Goal: Task Accomplishment & Management: Use online tool/utility

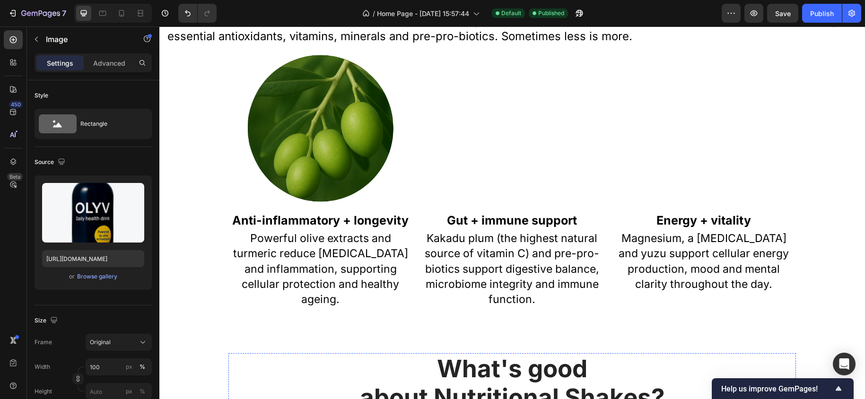
scroll to position [611, 0]
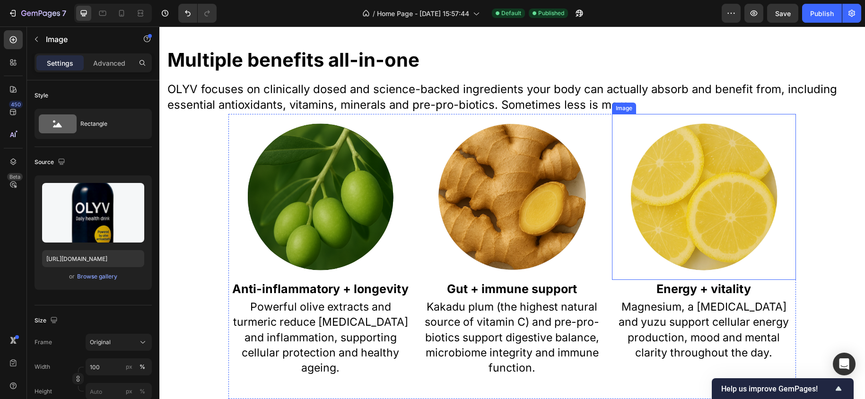
click at [727, 199] on img at bounding box center [704, 196] width 147 height 147
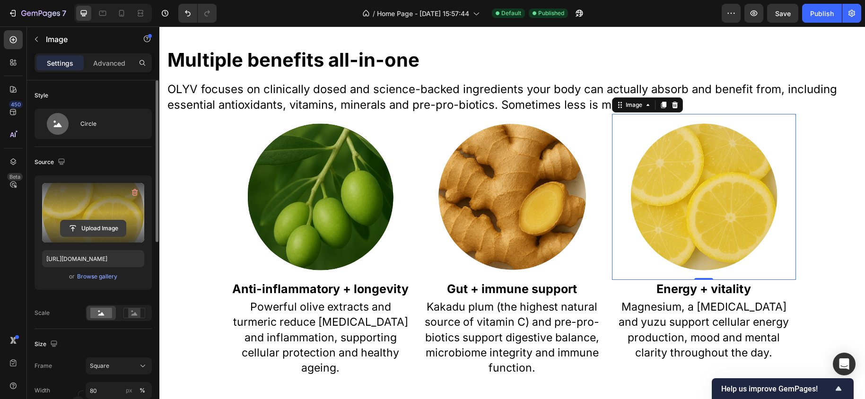
click at [88, 228] on input "file" at bounding box center [93, 228] width 65 height 16
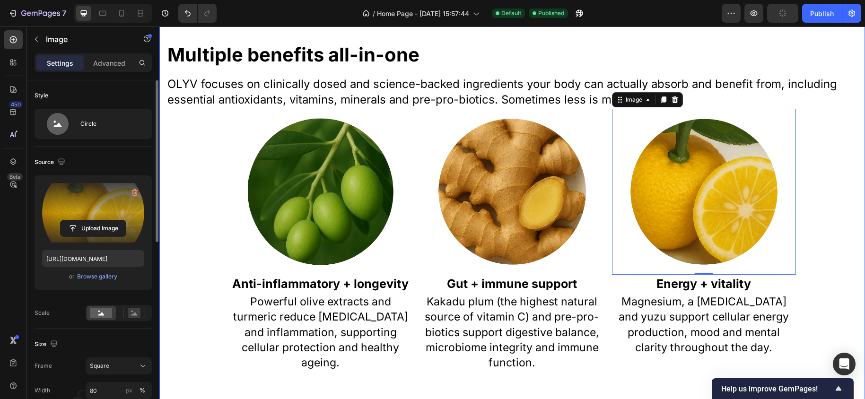
scroll to position [614, 0]
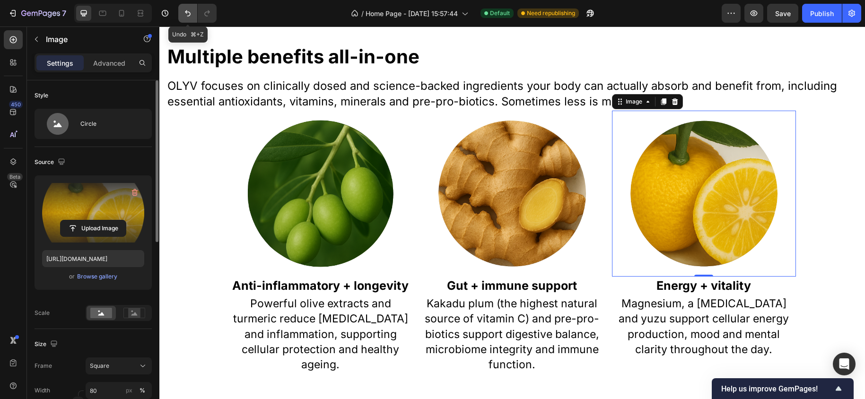
click at [185, 17] on icon "Undo/Redo" at bounding box center [187, 13] width 9 height 9
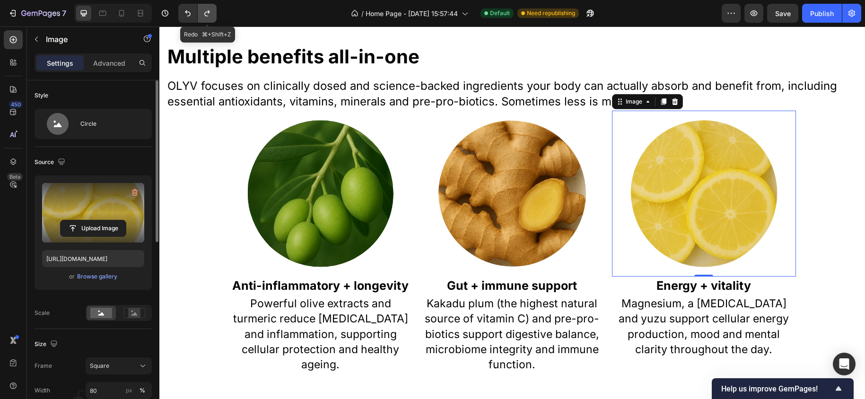
click at [210, 18] on icon "Undo/Redo" at bounding box center [207, 13] width 9 height 9
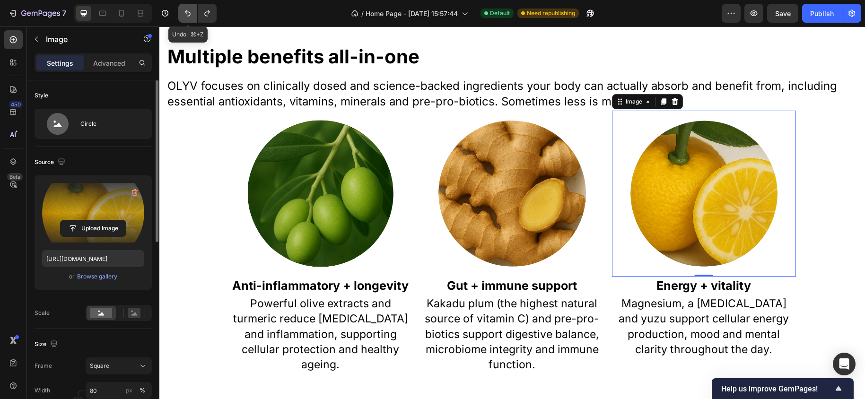
click at [185, 15] on icon "Undo/Redo" at bounding box center [187, 13] width 9 height 9
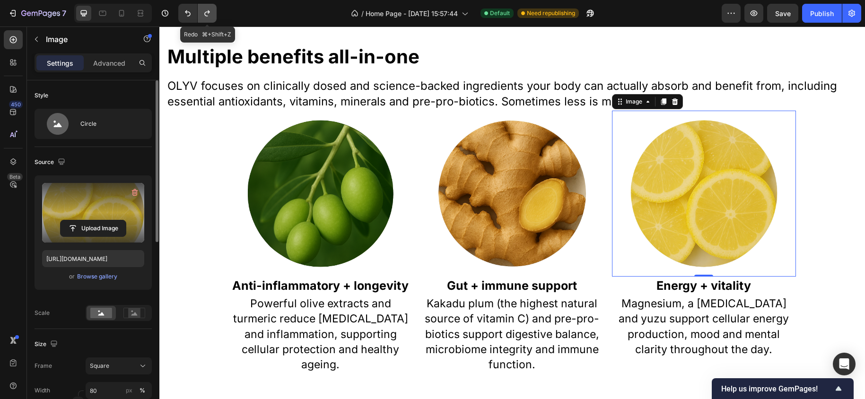
click at [204, 15] on icon "Undo/Redo" at bounding box center [207, 13] width 9 height 9
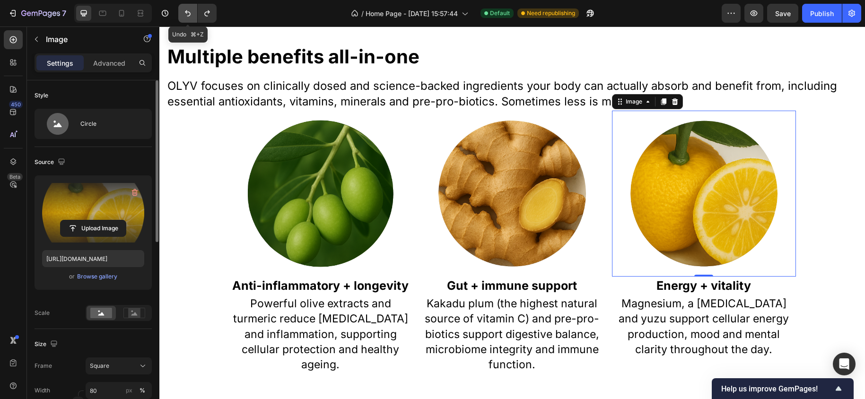
click at [184, 13] on icon "Undo/Redo" at bounding box center [187, 13] width 9 height 9
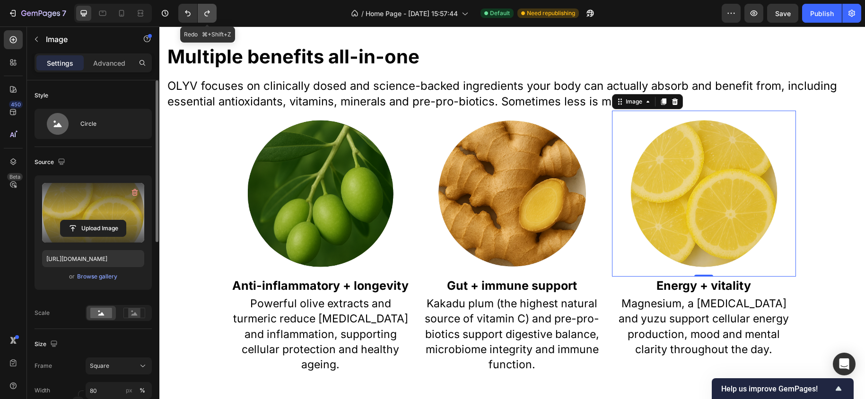
click at [206, 14] on icon "Undo/Redo" at bounding box center [207, 13] width 9 height 9
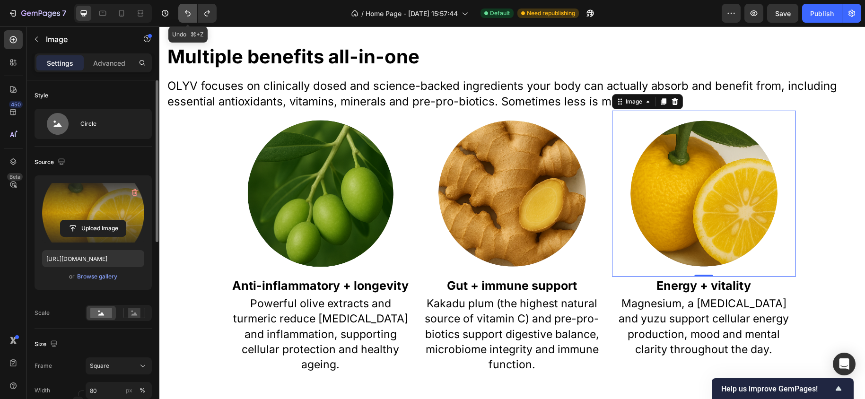
click at [192, 17] on icon "Undo/Redo" at bounding box center [187, 13] width 9 height 9
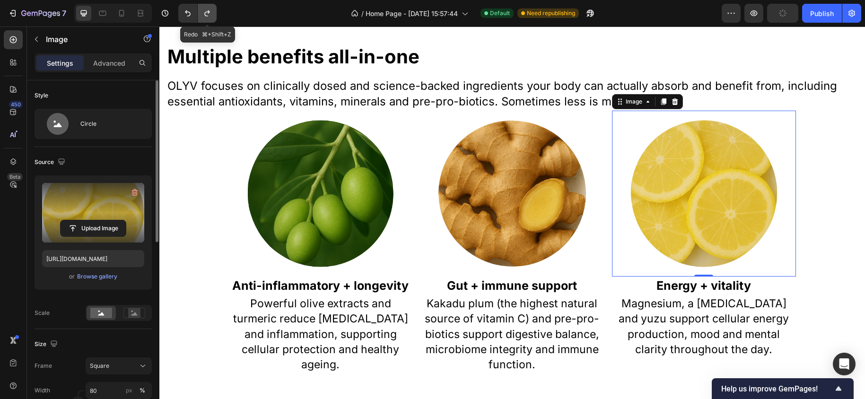
click at [206, 15] on icon "Undo/Redo" at bounding box center [206, 13] width 5 height 6
type input "[URL][DOMAIN_NAME]"
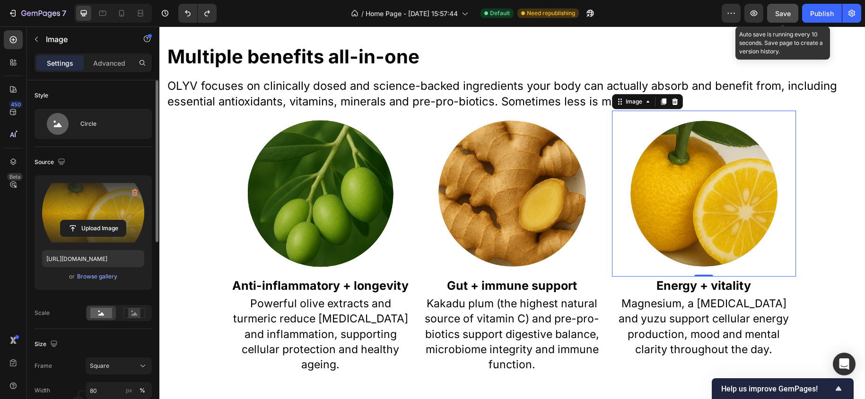
click at [784, 17] on span "Save" at bounding box center [784, 13] width 16 height 8
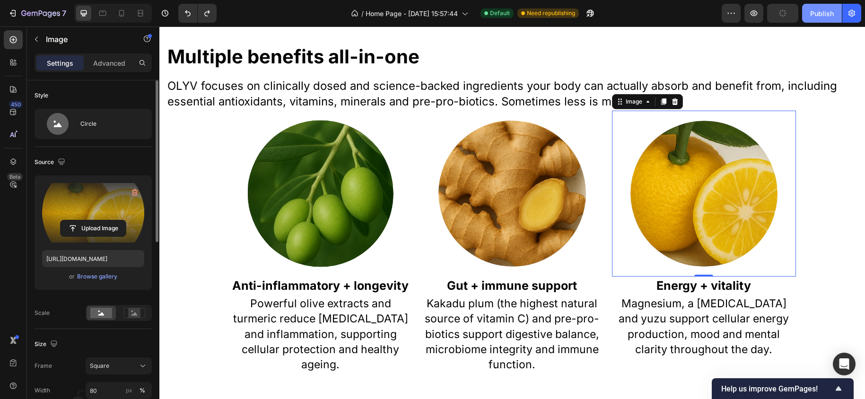
click at [821, 15] on div "Publish" at bounding box center [823, 14] width 24 height 10
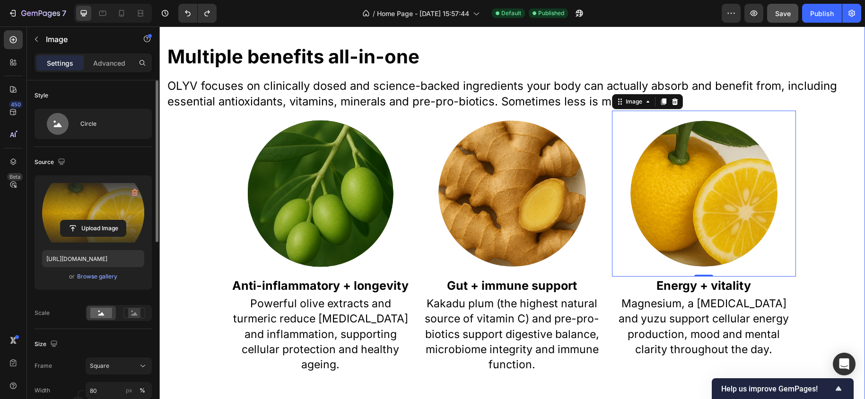
click at [841, 264] on div "Multiple benefits all-in-one Heading OLYV focuses on clinically dosed and scien…" at bounding box center [513, 377] width 692 height 666
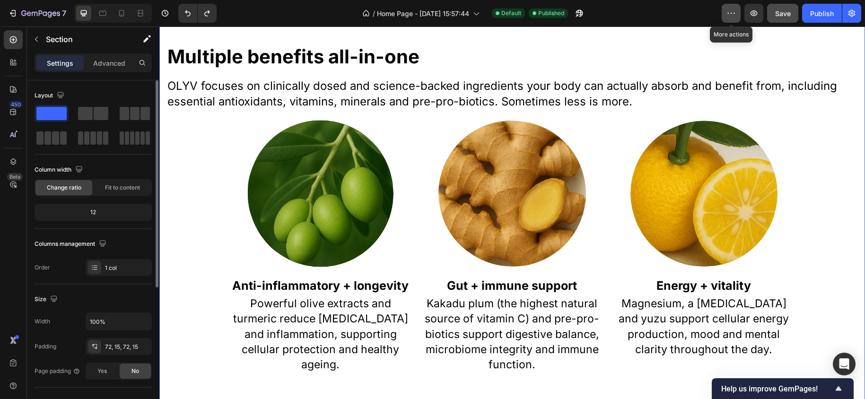
click at [738, 14] on button "button" at bounding box center [731, 13] width 19 height 19
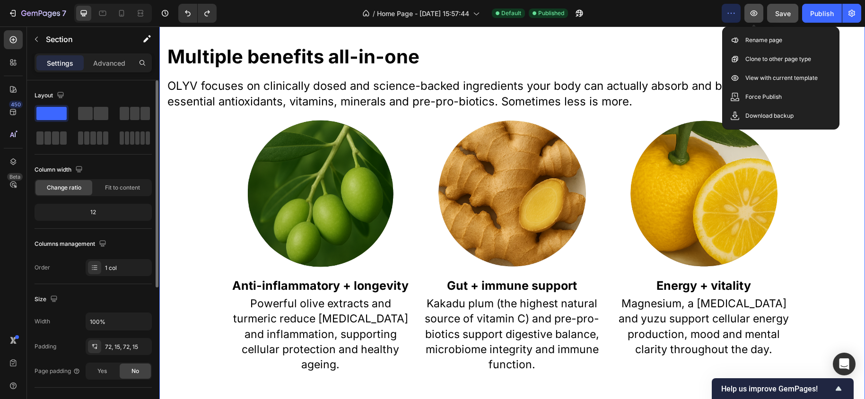
click at [756, 17] on icon "button" at bounding box center [754, 13] width 9 height 9
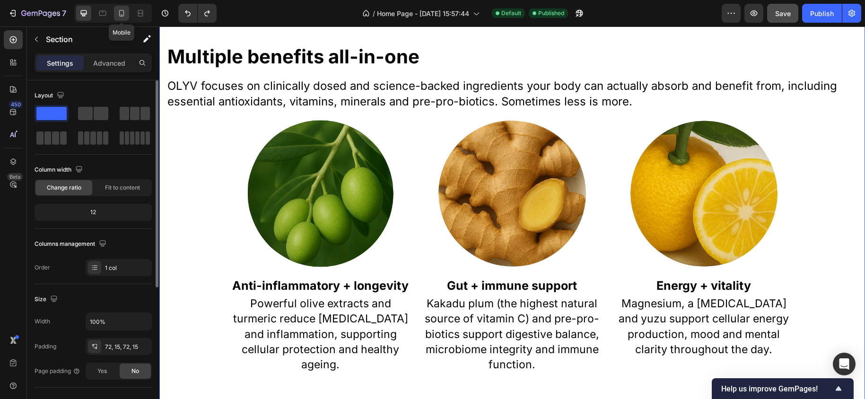
click at [119, 14] on icon at bounding box center [121, 13] width 9 height 9
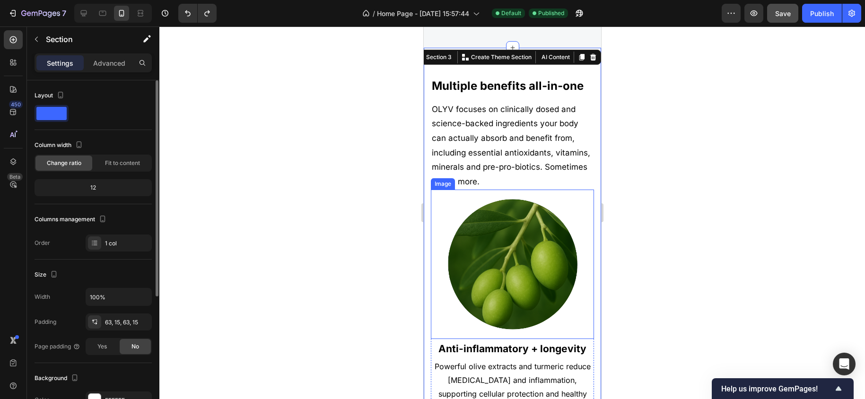
scroll to position [709, 0]
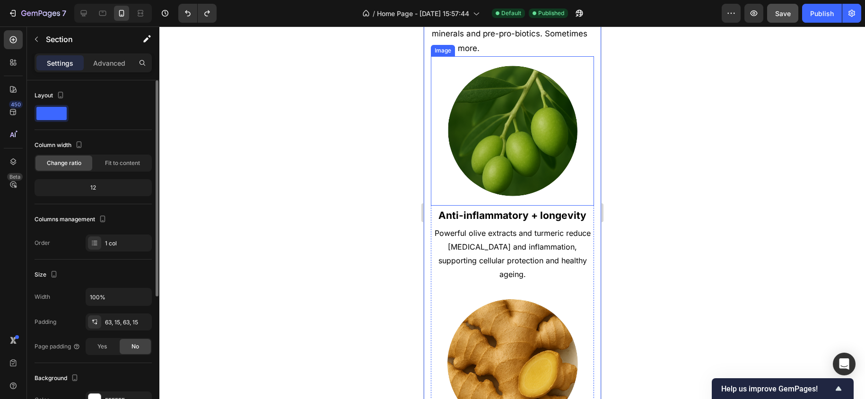
click at [518, 197] on div "Image" at bounding box center [512, 131] width 163 height 150
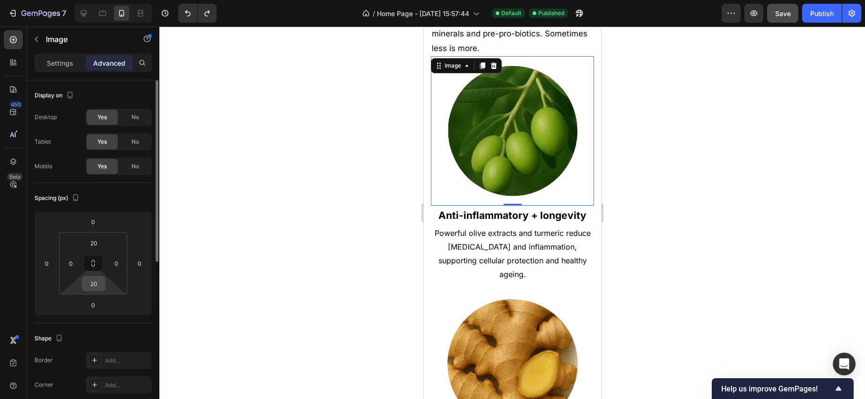
click at [96, 285] on input "20" at bounding box center [93, 284] width 19 height 14
type input "0"
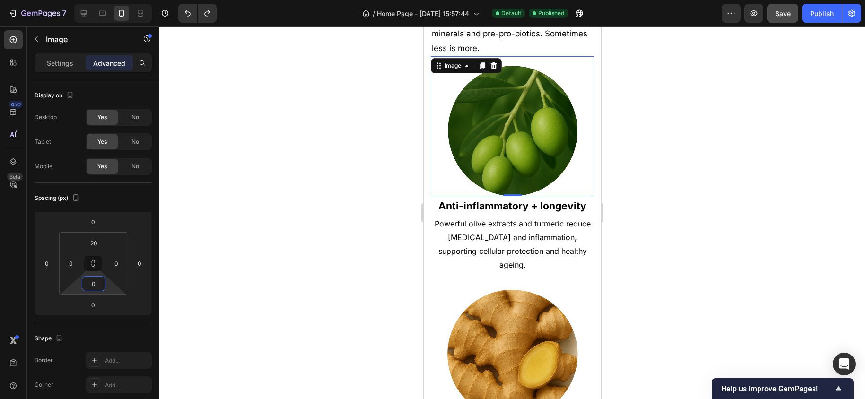
click at [638, 216] on div at bounding box center [512, 212] width 706 height 373
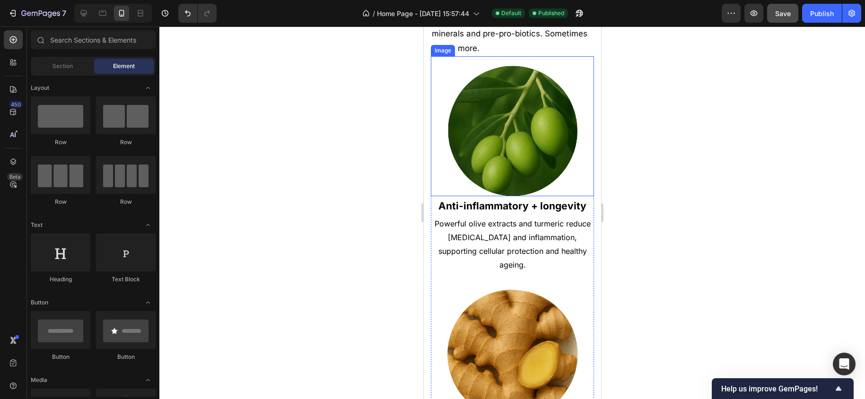
click at [493, 177] on img at bounding box center [512, 131] width 131 height 131
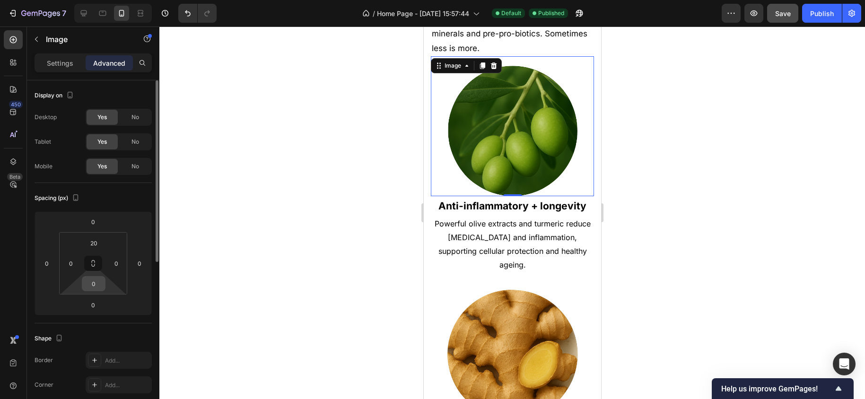
click at [97, 284] on input "0" at bounding box center [93, 284] width 19 height 14
type input "5"
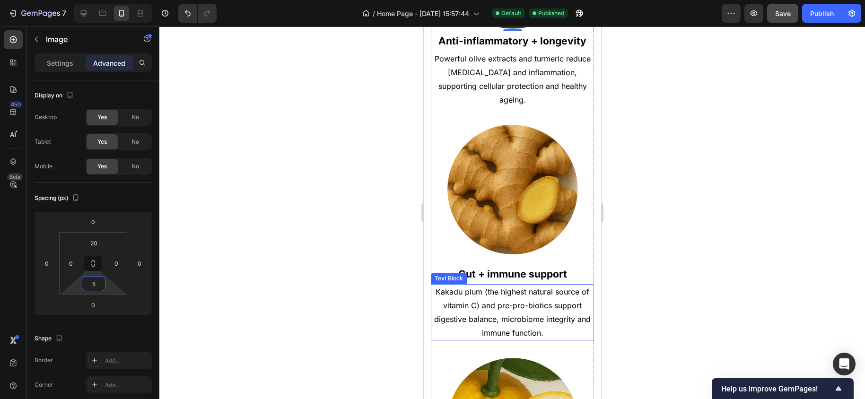
scroll to position [878, 0]
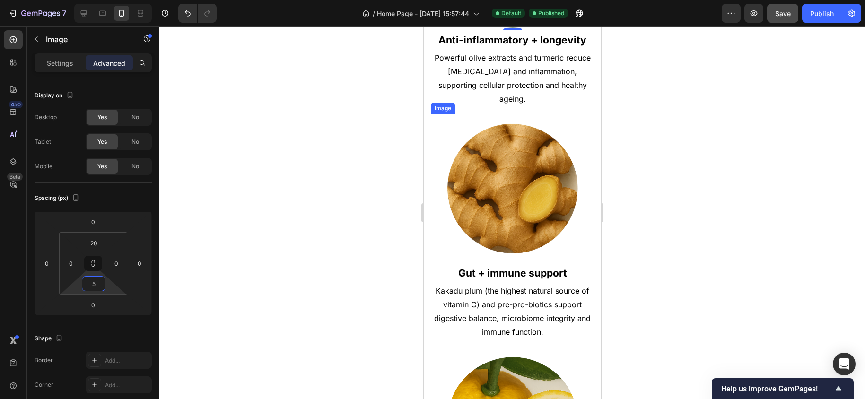
click at [519, 220] on img at bounding box center [512, 188] width 131 height 131
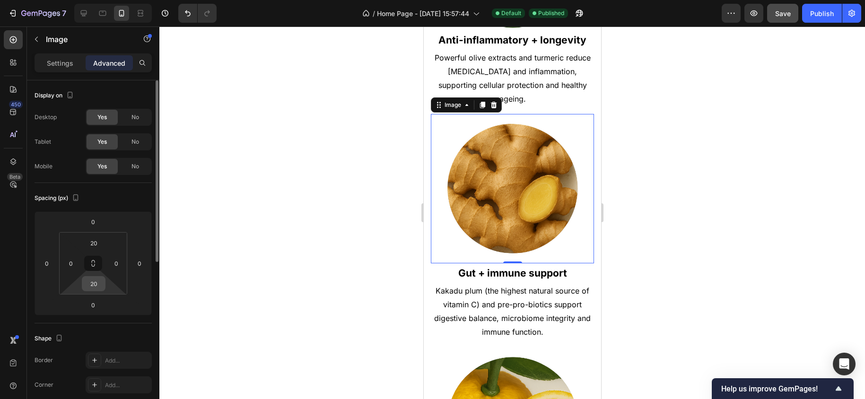
click at [100, 284] on input "20" at bounding box center [93, 284] width 19 height 14
type input "5"
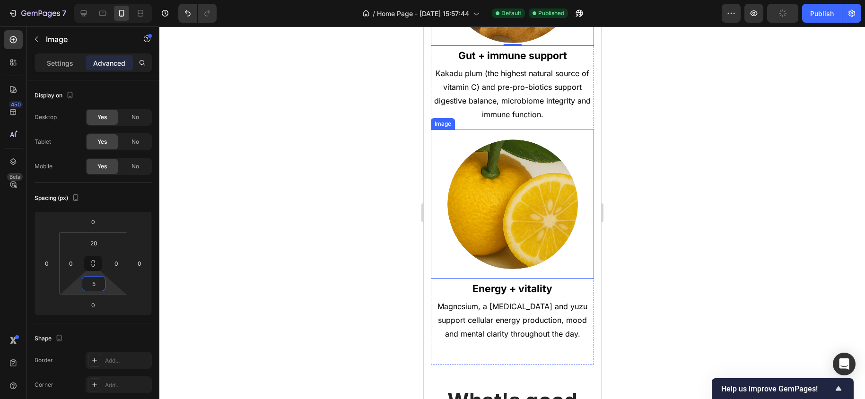
scroll to position [1111, 0]
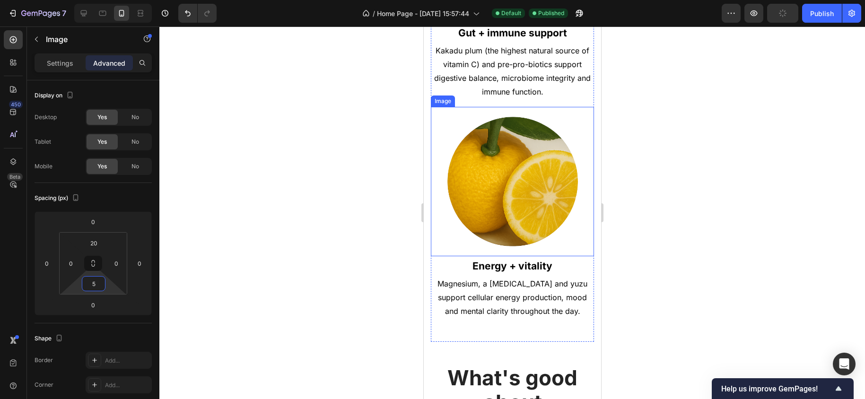
click at [511, 200] on img at bounding box center [512, 181] width 131 height 131
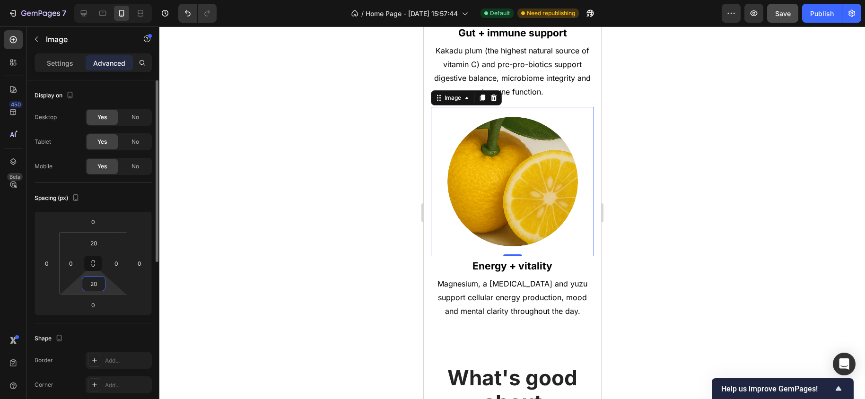
click at [98, 282] on input "20" at bounding box center [93, 284] width 19 height 14
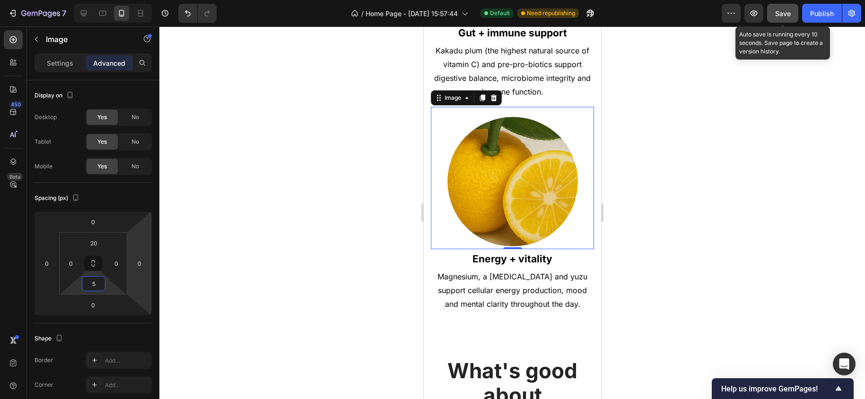
click at [784, 13] on span "Save" at bounding box center [784, 13] width 16 height 8
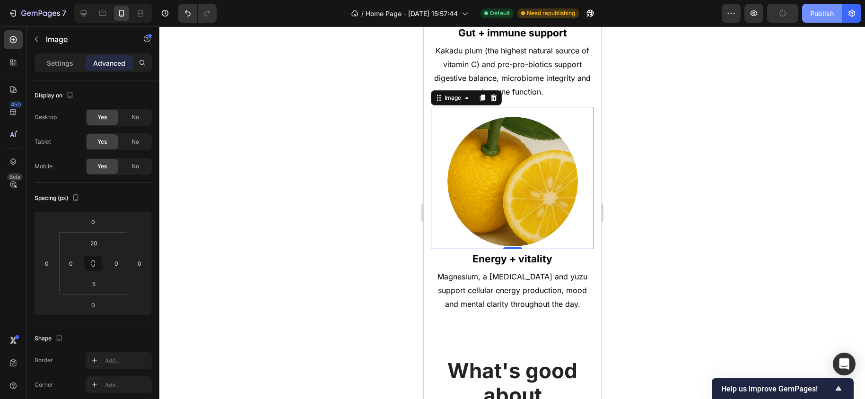
click at [827, 14] on div "Publish" at bounding box center [823, 14] width 24 height 10
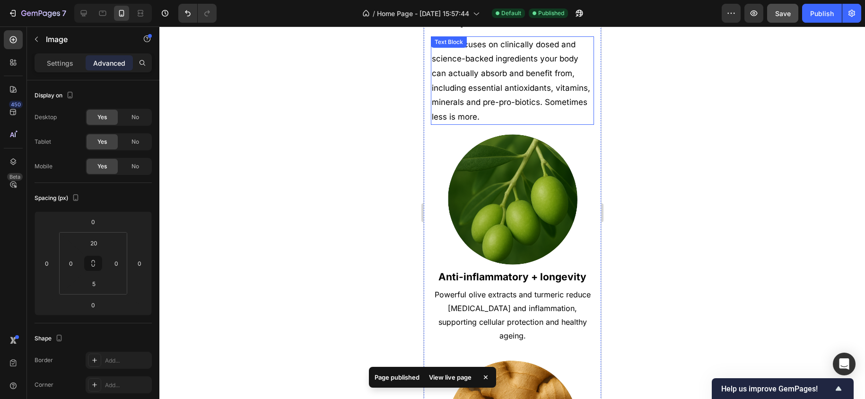
scroll to position [643, 0]
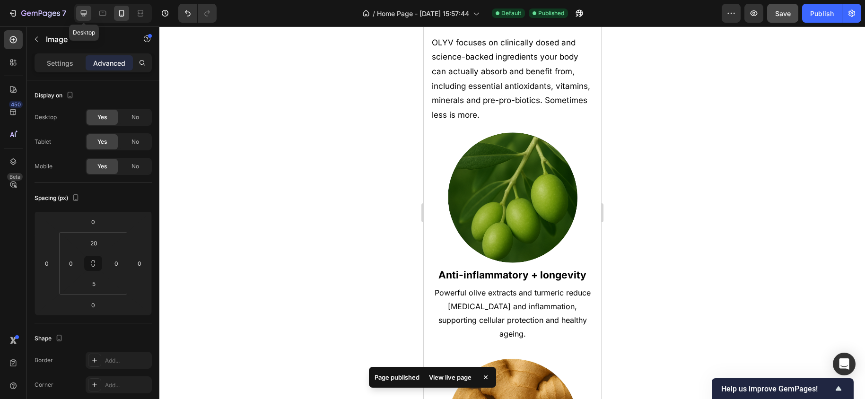
click at [86, 13] on icon at bounding box center [84, 13] width 6 height 6
type input "20"
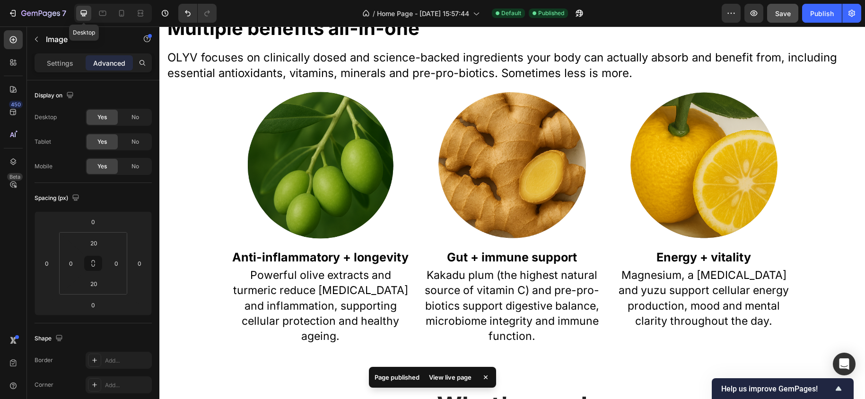
scroll to position [665, 0]
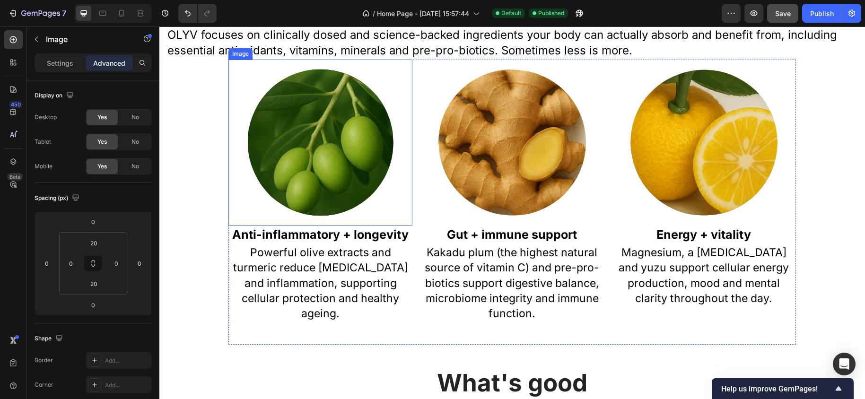
click at [328, 207] on img at bounding box center [320, 142] width 147 height 147
click at [98, 285] on input "20" at bounding box center [93, 284] width 19 height 14
type input "10"
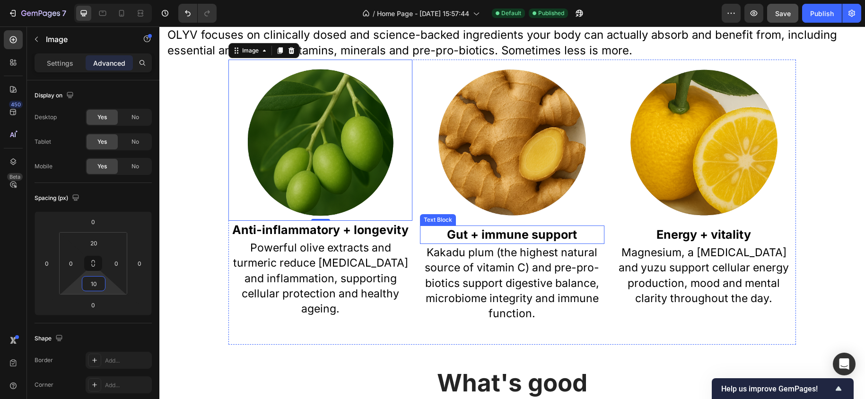
click at [494, 229] on p "Gut + immune support" at bounding box center [512, 235] width 182 height 17
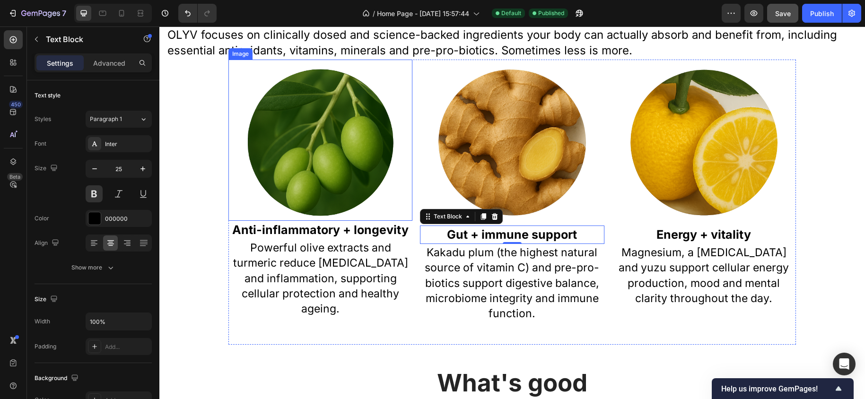
click at [321, 209] on img at bounding box center [320, 142] width 147 height 147
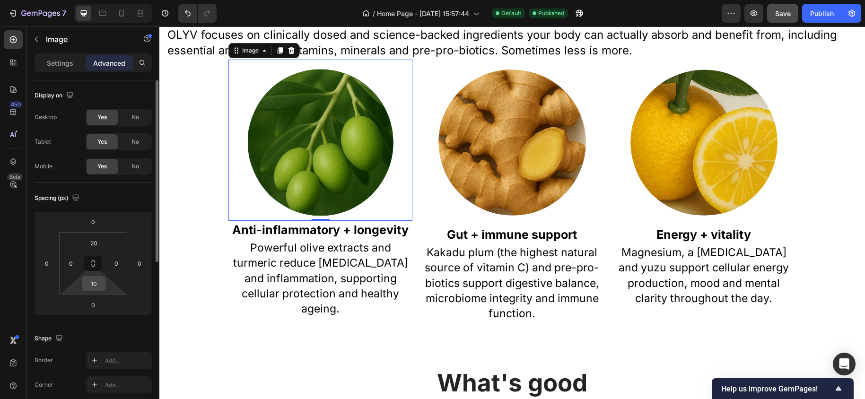
click at [98, 285] on input "10" at bounding box center [93, 284] width 19 height 14
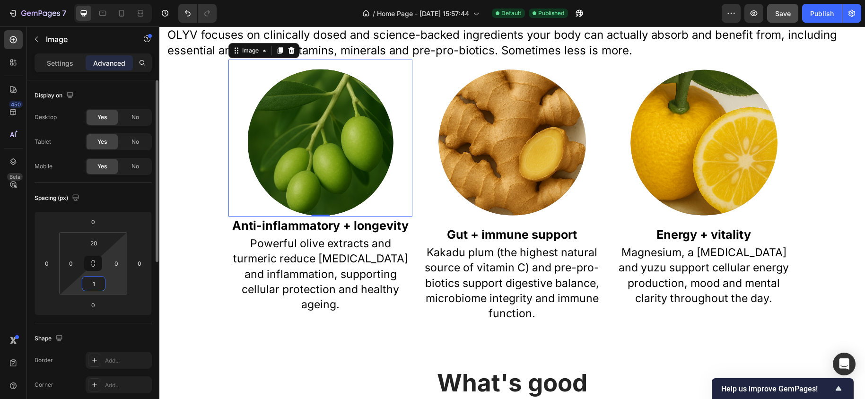
type input "15"
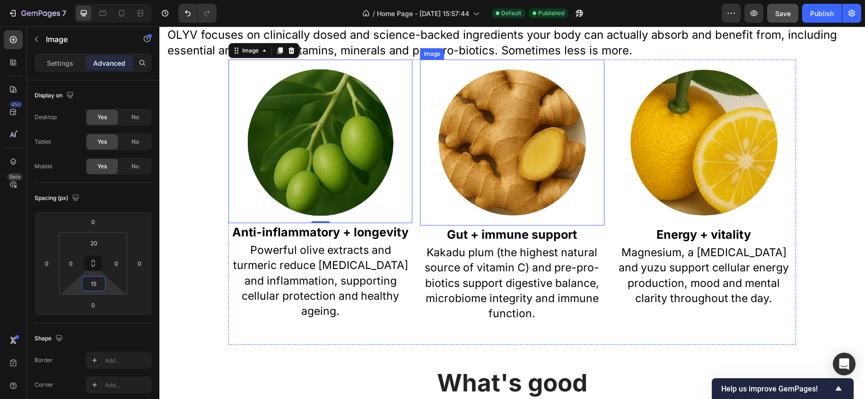
click at [509, 199] on img at bounding box center [512, 142] width 147 height 147
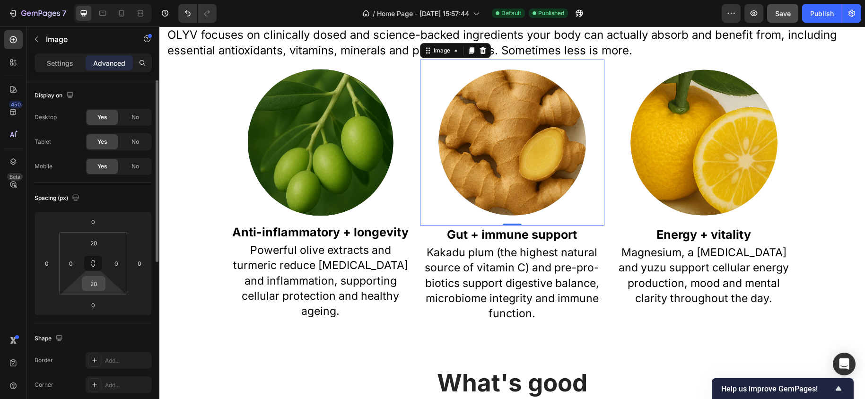
click at [100, 284] on input "20" at bounding box center [93, 284] width 19 height 14
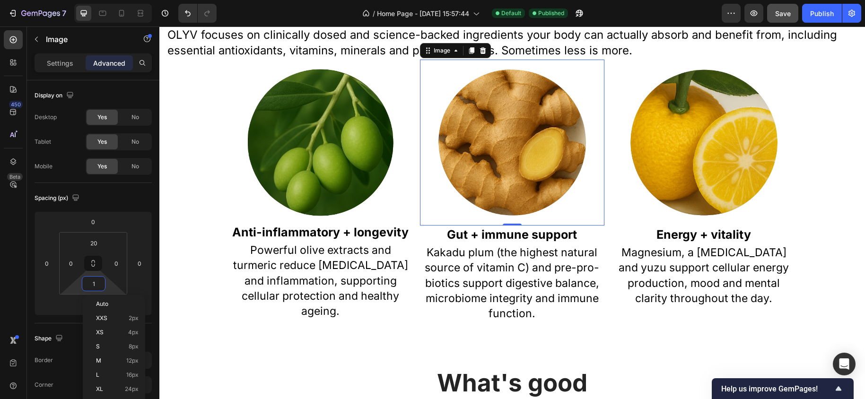
type input "15"
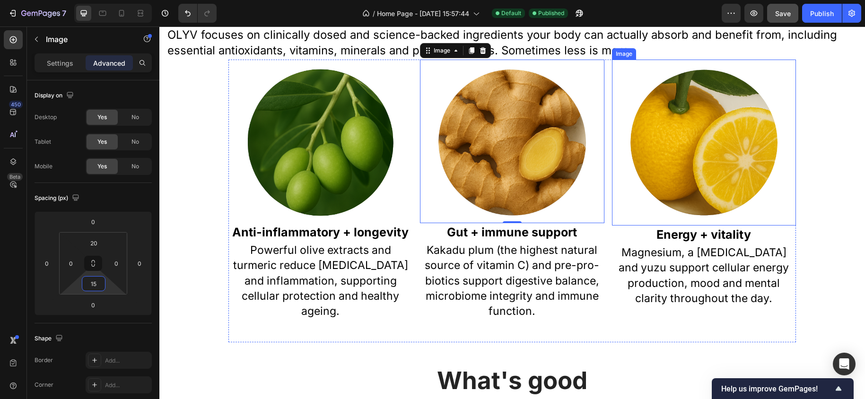
click at [692, 165] on img at bounding box center [704, 142] width 147 height 147
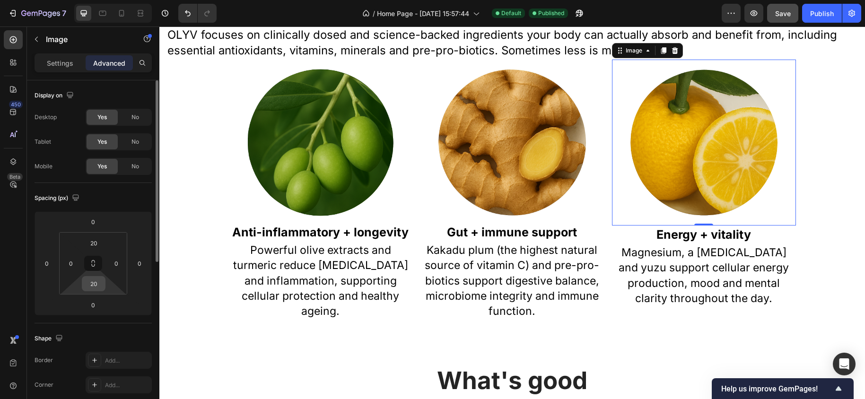
click at [98, 282] on input "20" at bounding box center [93, 284] width 19 height 14
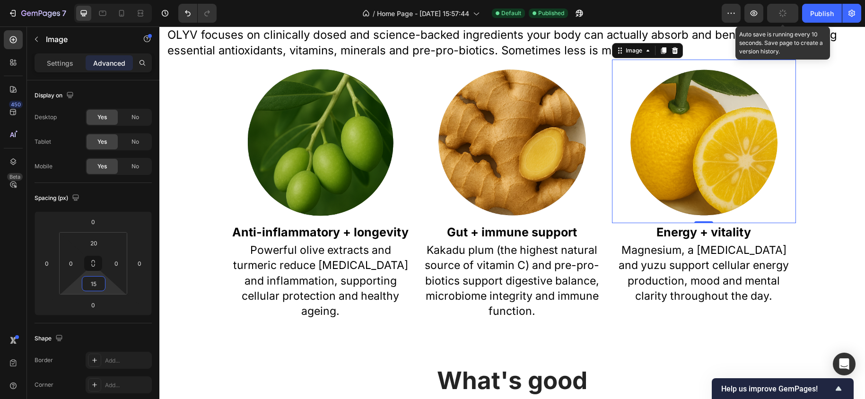
click at [779, 14] on button "button" at bounding box center [782, 13] width 31 height 19
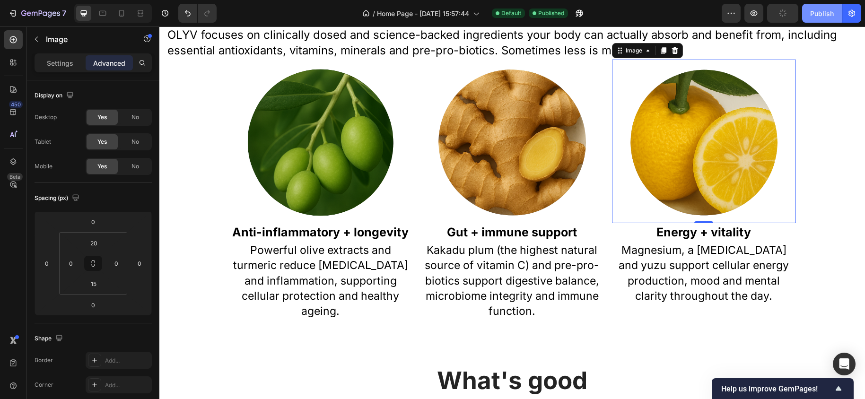
click at [829, 13] on div "Publish" at bounding box center [823, 14] width 24 height 10
click at [122, 15] on icon at bounding box center [122, 15] width 2 height 1
type input "5"
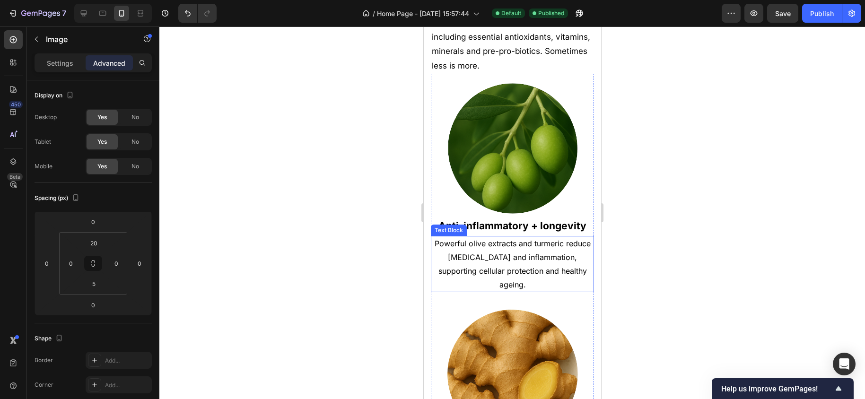
scroll to position [687, 0]
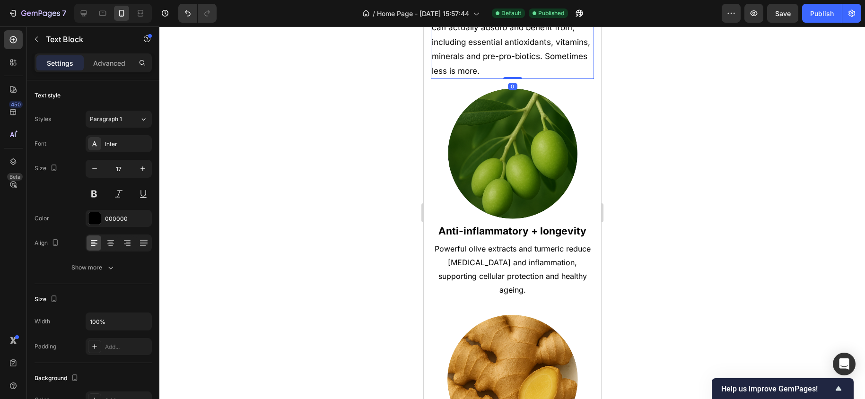
click at [507, 63] on p "OLYV focuses on clinically dosed and science-backed ingredients your body can a…" at bounding box center [512, 34] width 161 height 87
click at [115, 58] on p "Advanced" at bounding box center [109, 63] width 32 height 10
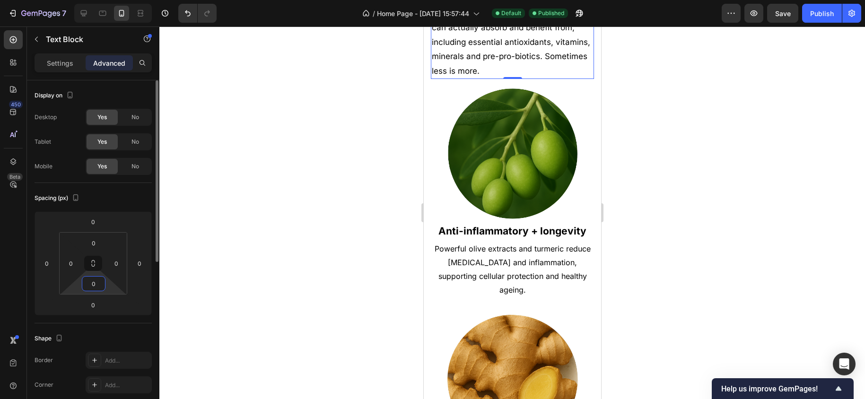
click at [95, 286] on input "0" at bounding box center [93, 284] width 19 height 14
type input "10"
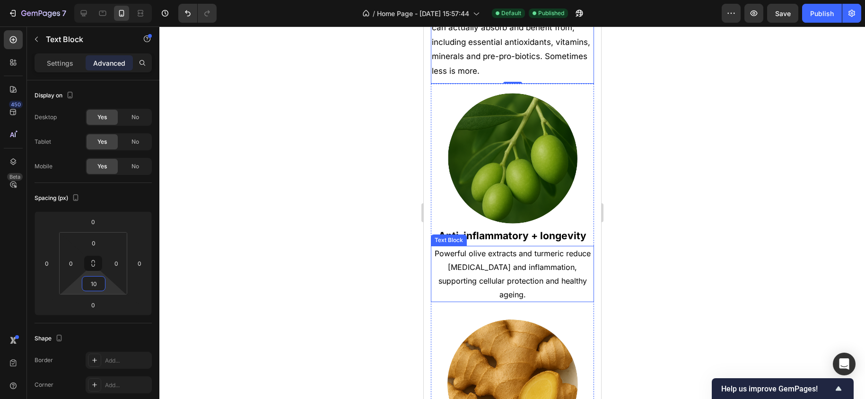
click at [503, 264] on p "Powerful olive extracts and turmeric reduce [MEDICAL_DATA] and inflammation, su…" at bounding box center [512, 274] width 161 height 54
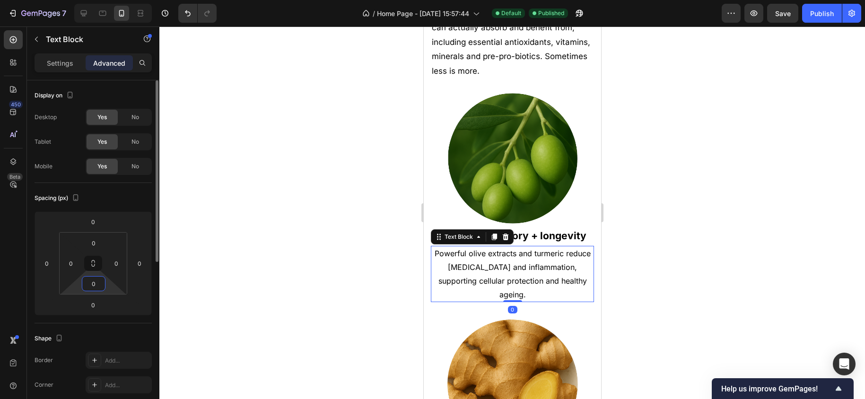
click at [101, 286] on input "0" at bounding box center [93, 284] width 19 height 14
type input "5"
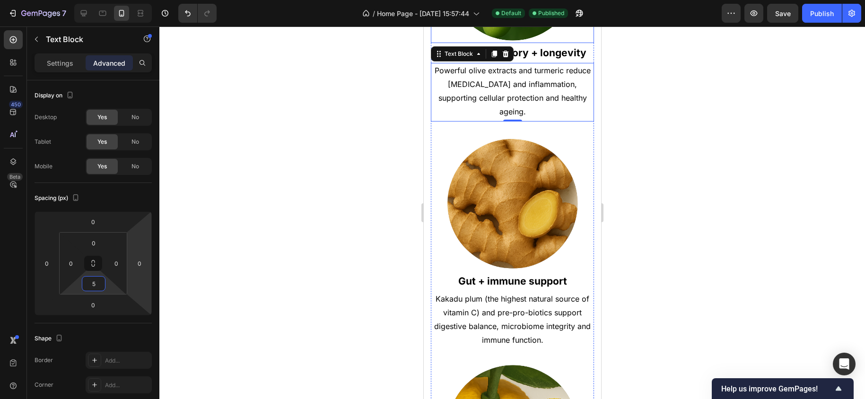
scroll to position [930, 0]
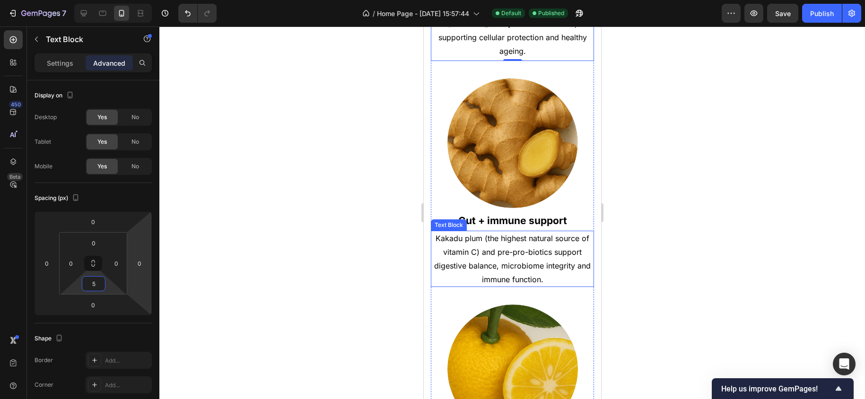
click at [511, 253] on p "Kakadu plum (the highest natural source of vitamin C) and pre-pro-biotics suppo…" at bounding box center [512, 259] width 161 height 54
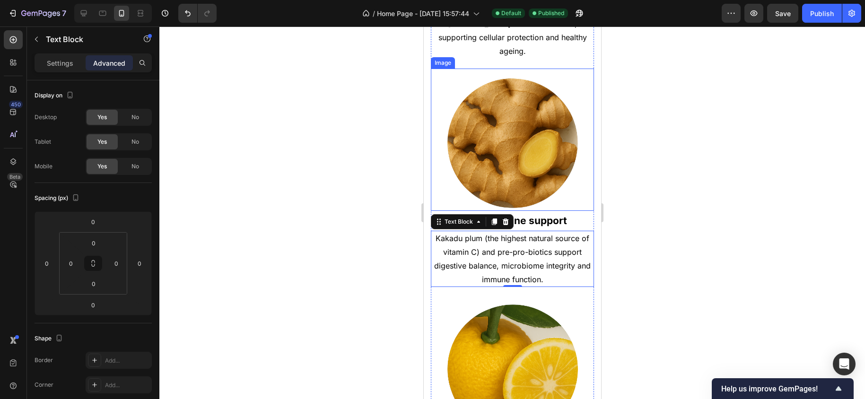
click at [509, 182] on img at bounding box center [512, 143] width 131 height 131
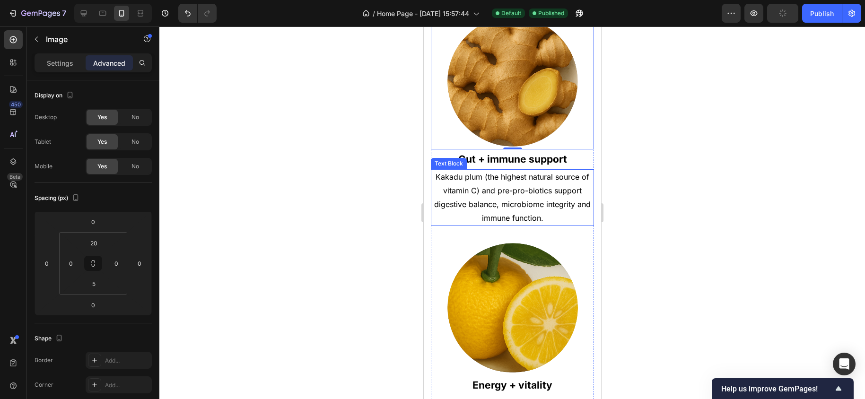
scroll to position [1001, 0]
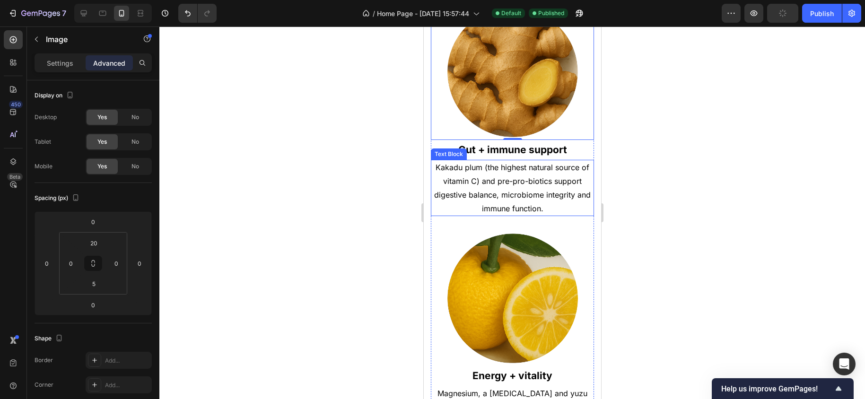
click at [519, 193] on p "Kakadu plum (the highest natural source of vitamin C) and pre-pro-biotics suppo…" at bounding box center [512, 188] width 161 height 54
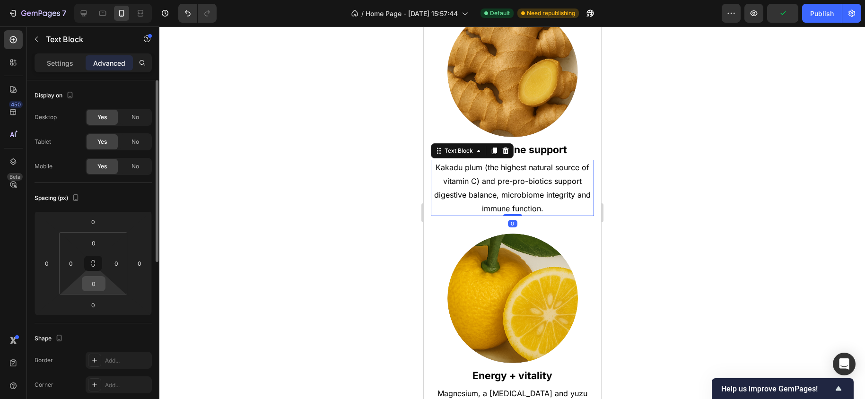
click at [97, 287] on input "0" at bounding box center [93, 284] width 19 height 14
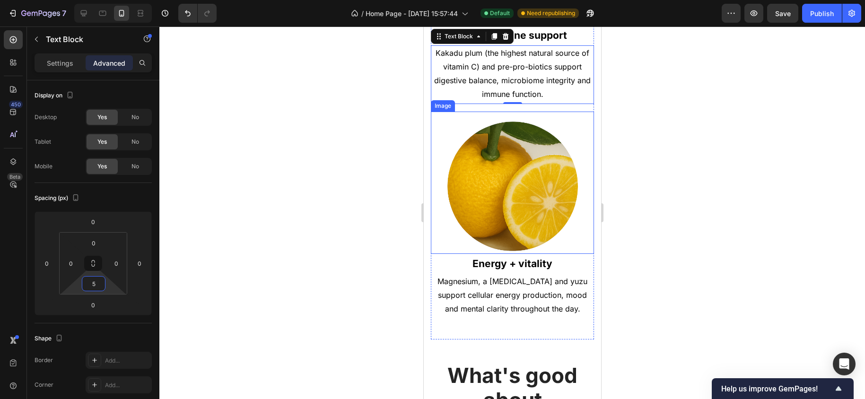
scroll to position [1121, 0]
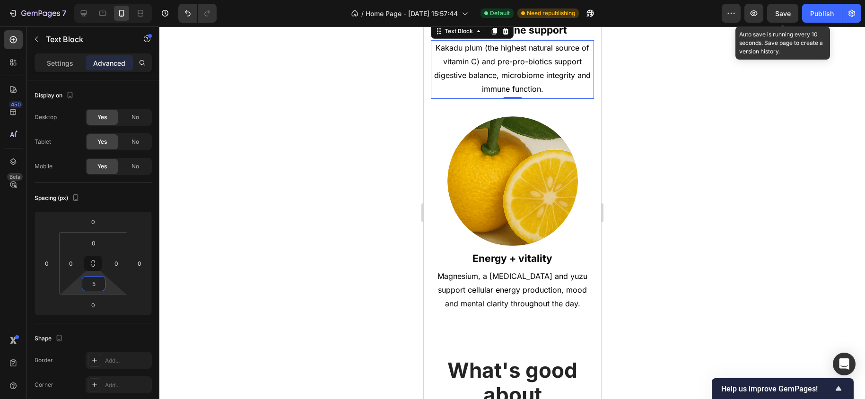
type input "5"
click at [785, 18] on div "Save" at bounding box center [784, 14] width 16 height 10
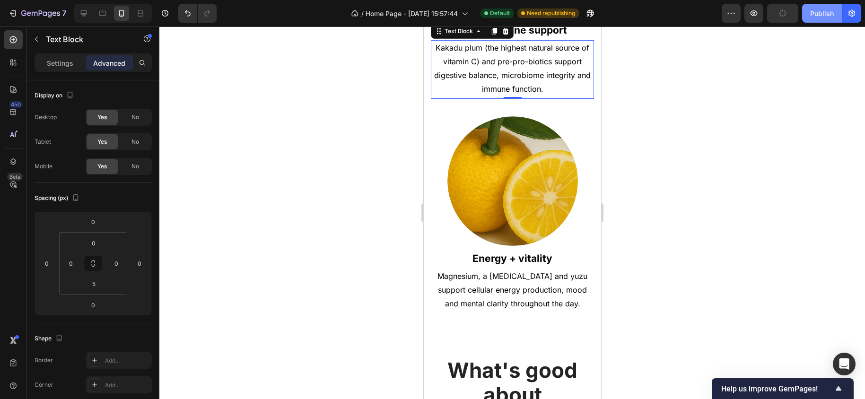
click at [821, 14] on div "Publish" at bounding box center [823, 14] width 24 height 10
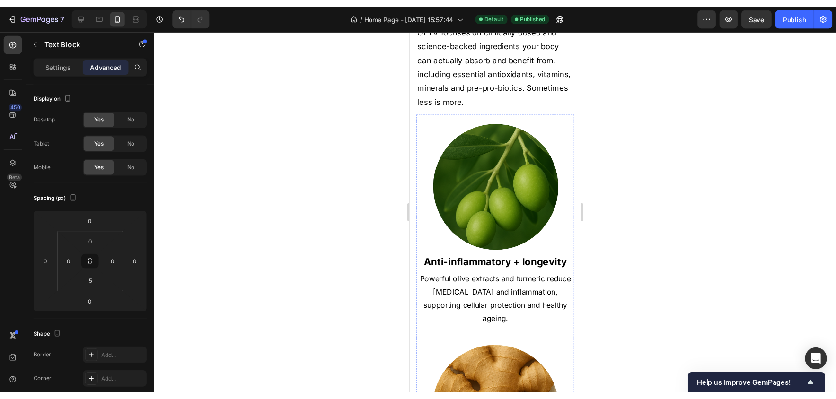
scroll to position [658, 0]
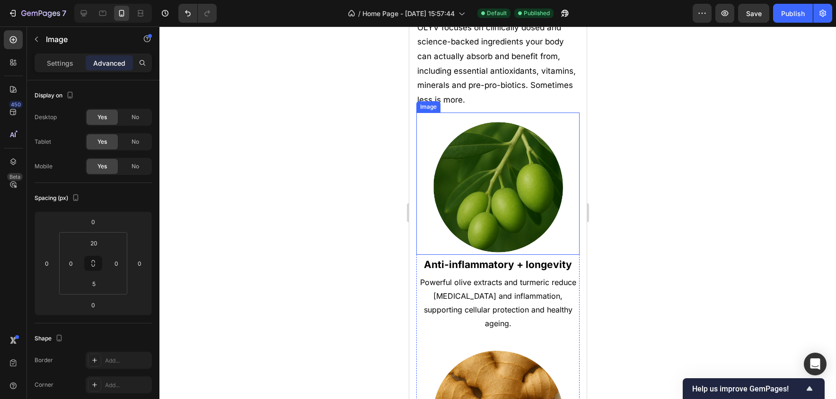
click at [507, 190] on img at bounding box center [497, 187] width 131 height 131
click at [82, 10] on icon at bounding box center [83, 13] width 9 height 9
type input "15"
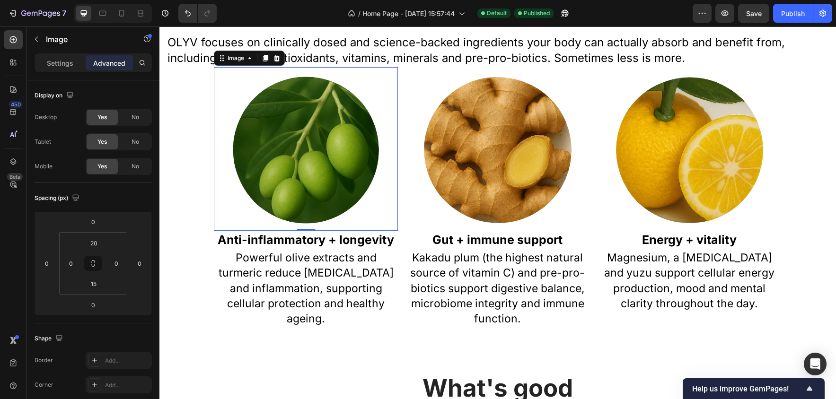
scroll to position [665, 0]
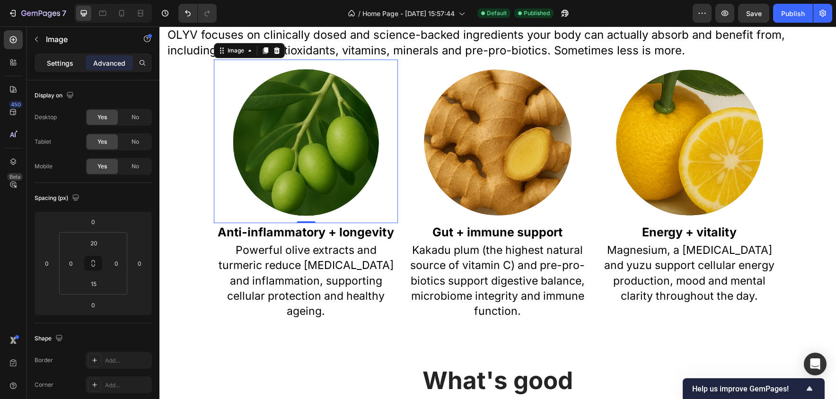
click at [52, 64] on p "Settings" at bounding box center [60, 63] width 26 height 10
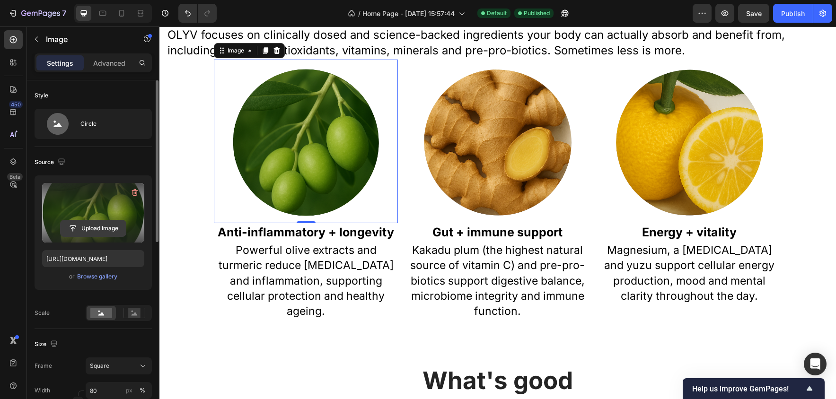
click at [94, 229] on input "file" at bounding box center [93, 228] width 65 height 16
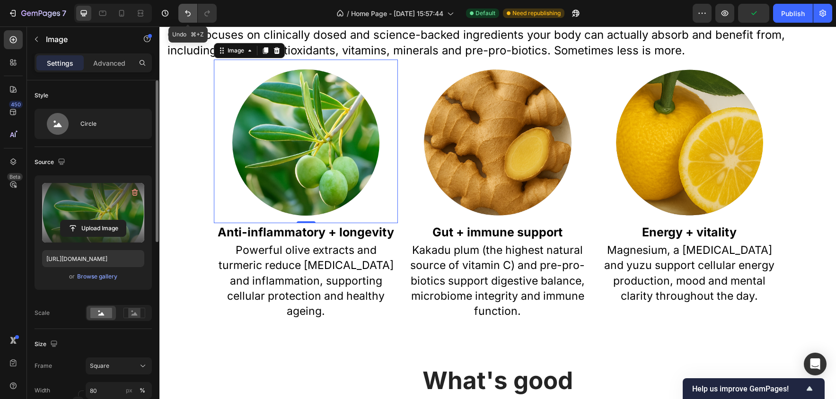
click at [183, 14] on icon "Undo/Redo" at bounding box center [187, 13] width 9 height 9
click at [181, 13] on button "Undo/Redo" at bounding box center [187, 13] width 19 height 19
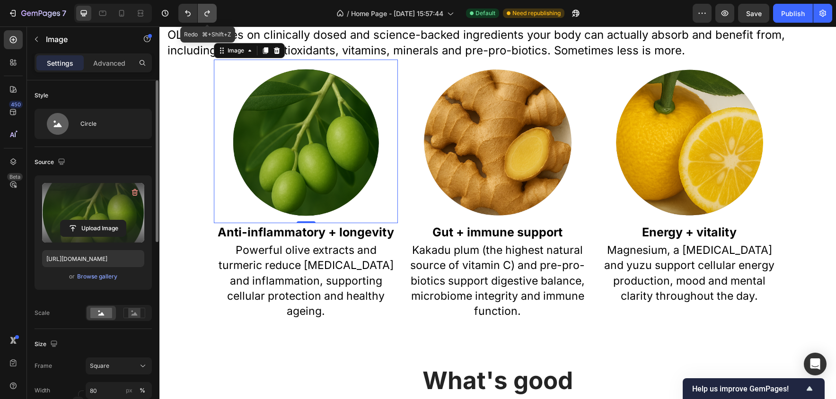
click at [205, 14] on icon "Undo/Redo" at bounding box center [206, 13] width 5 height 6
type input "[URL][DOMAIN_NAME]"
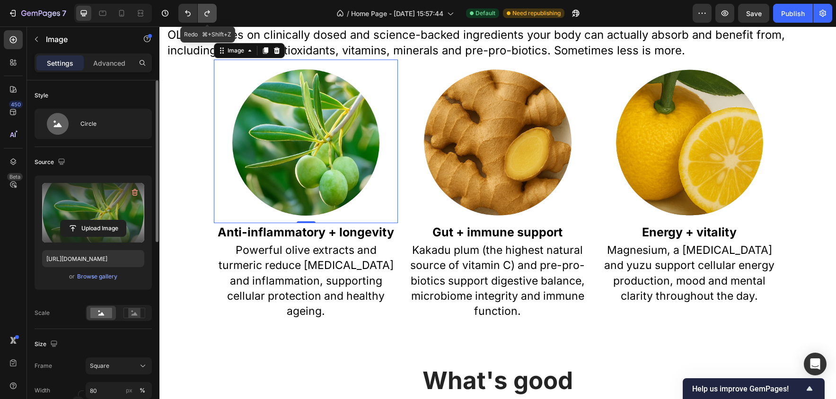
click at [205, 14] on icon "Undo/Redo" at bounding box center [206, 13] width 5 height 6
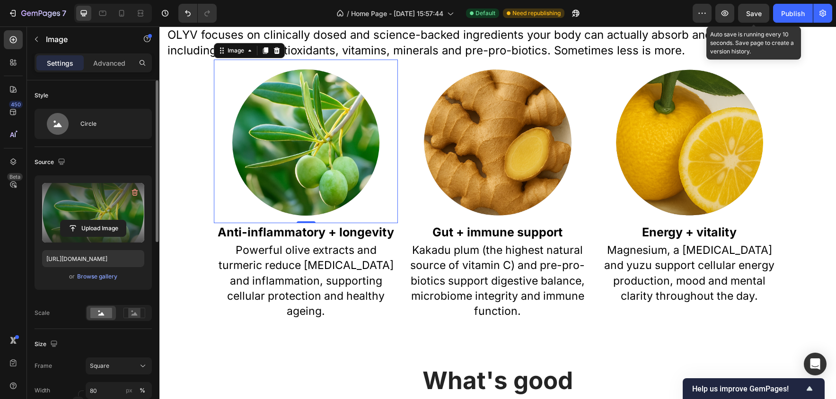
click at [757, 15] on span "Save" at bounding box center [754, 13] width 16 height 8
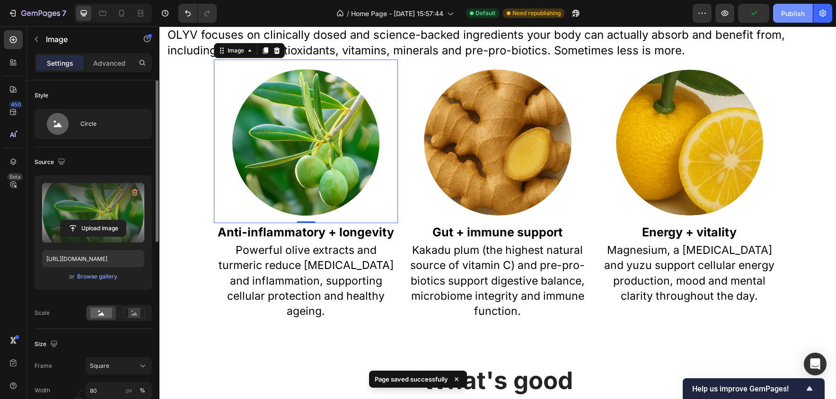
click at [781, 12] on button "Publish" at bounding box center [793, 13] width 40 height 19
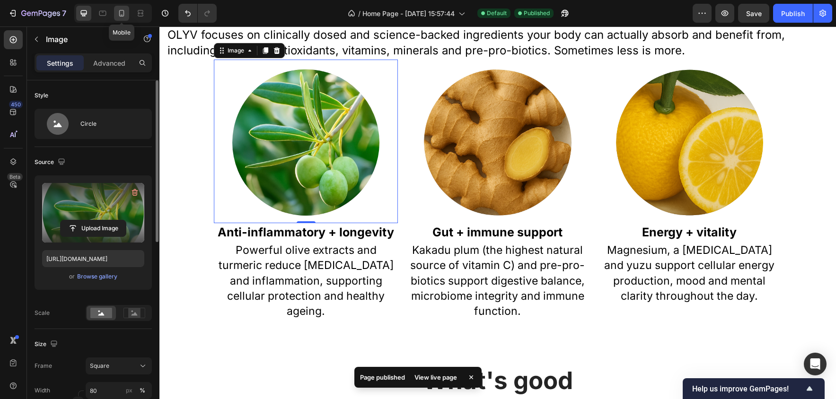
click at [122, 15] on icon at bounding box center [122, 15] width 2 height 1
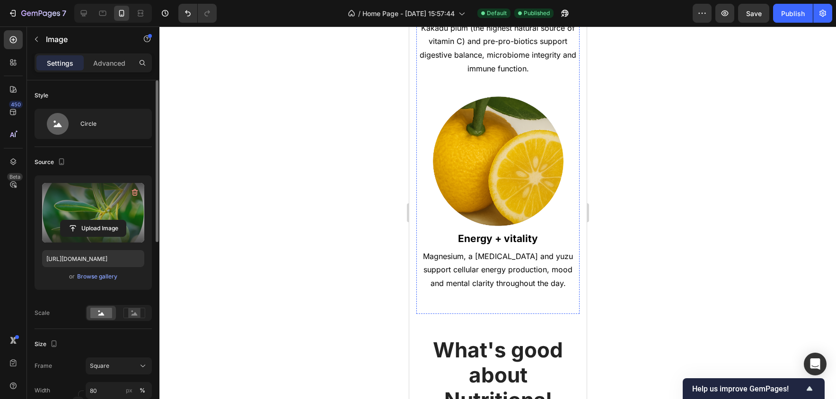
scroll to position [844, 0]
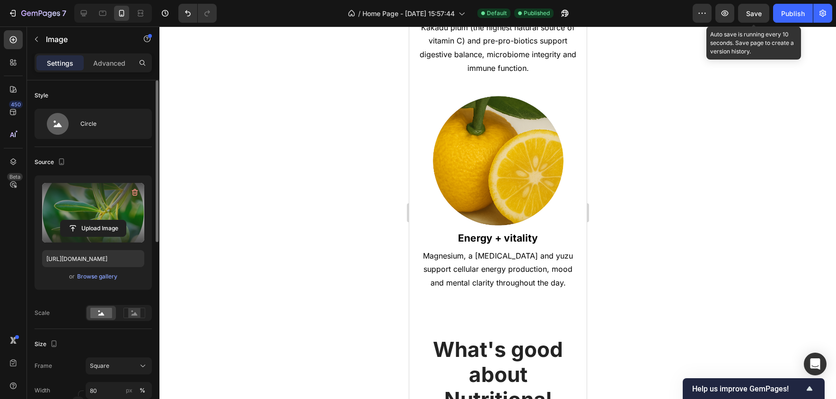
click at [753, 15] on span "Save" at bounding box center [754, 13] width 16 height 8
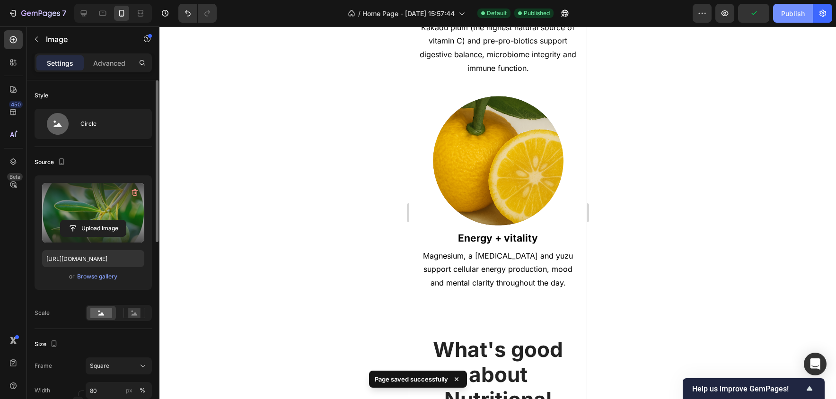
click at [784, 12] on div "Publish" at bounding box center [793, 14] width 24 height 10
click at [82, 9] on icon at bounding box center [83, 13] width 9 height 9
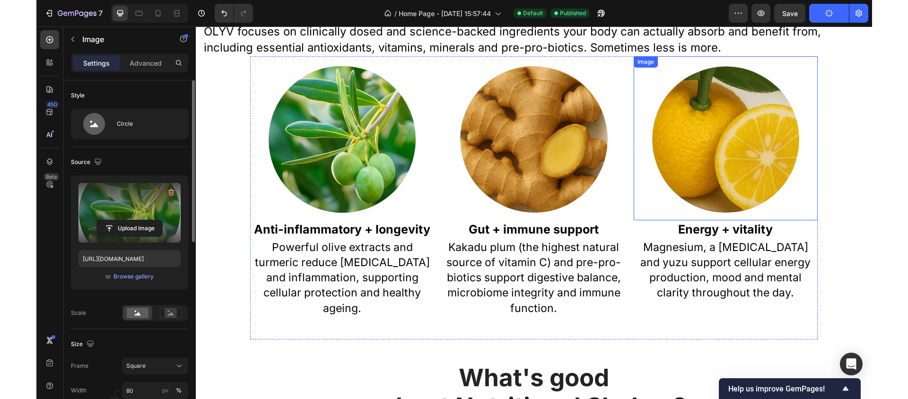
scroll to position [367, 0]
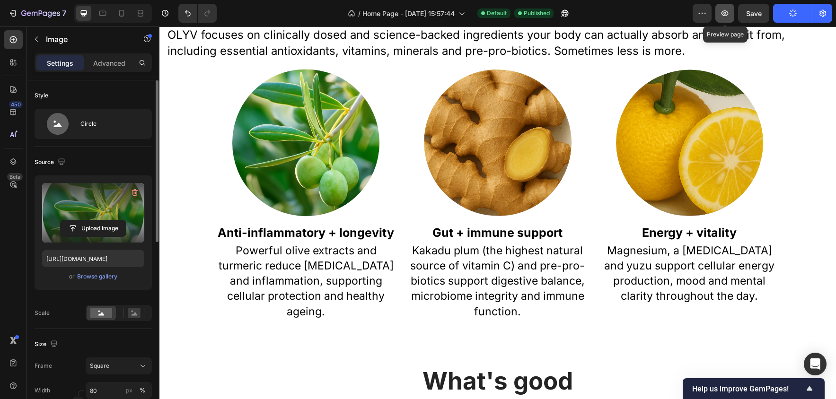
click at [730, 14] on button "button" at bounding box center [724, 13] width 19 height 19
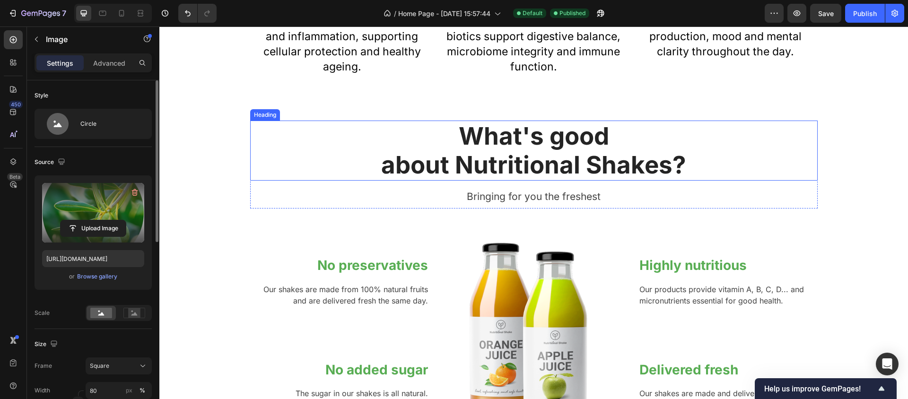
scroll to position [911, 0]
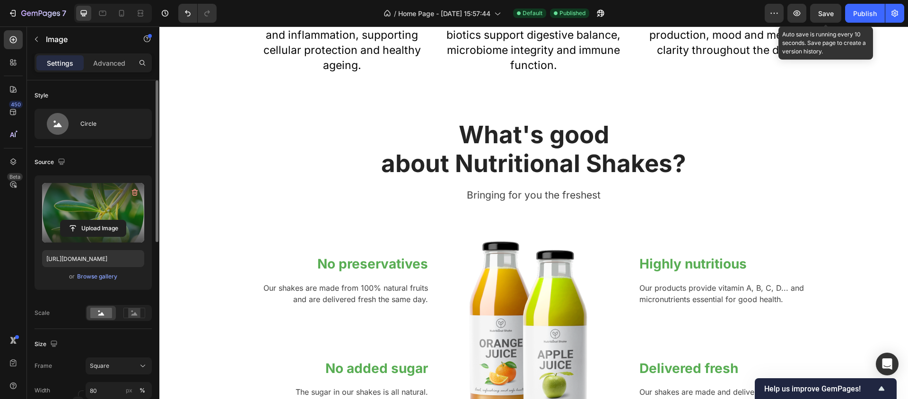
click at [833, 15] on span "Save" at bounding box center [827, 13] width 16 height 8
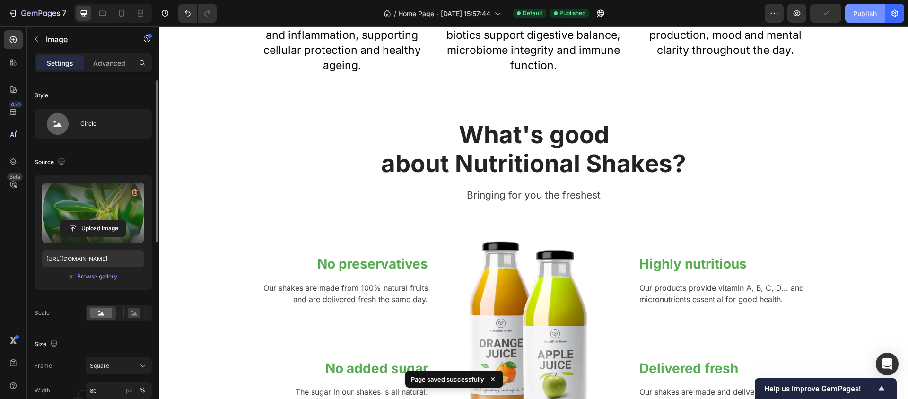
click at [864, 17] on div "Publish" at bounding box center [866, 14] width 24 height 10
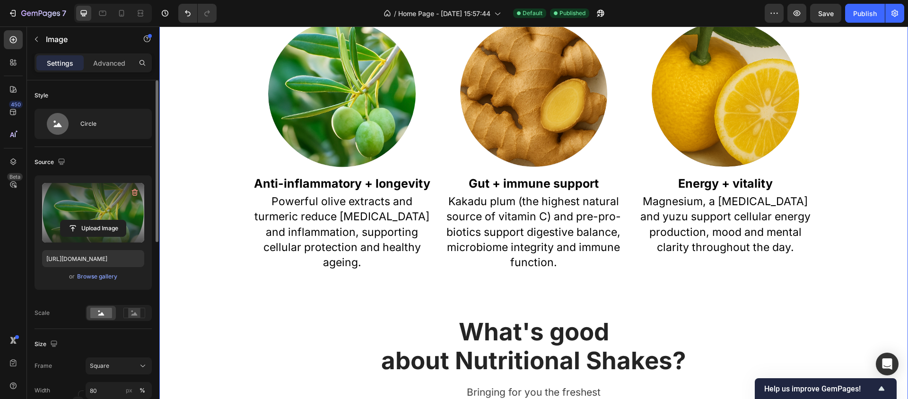
scroll to position [714, 0]
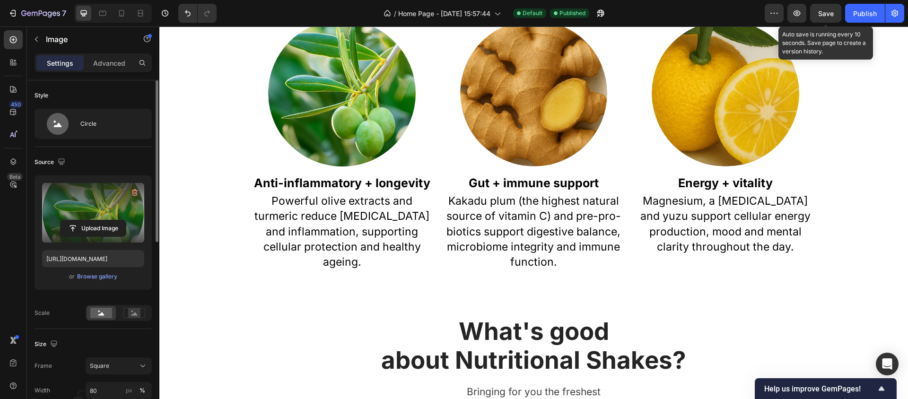
click at [825, 16] on span "Save" at bounding box center [827, 13] width 16 height 8
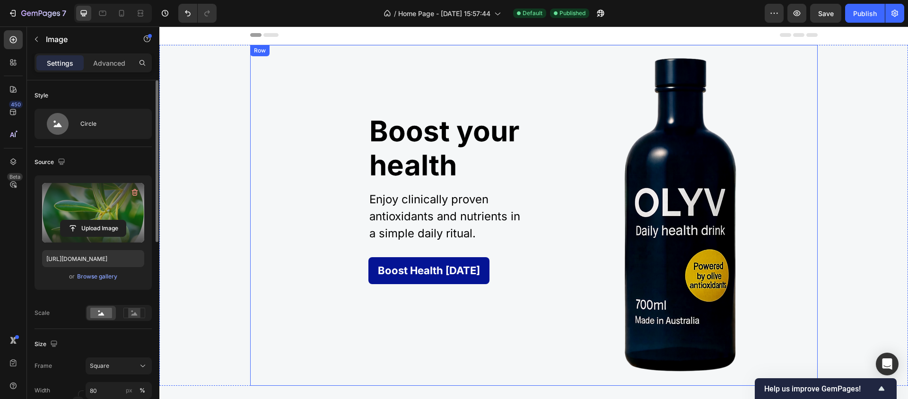
scroll to position [2, 0]
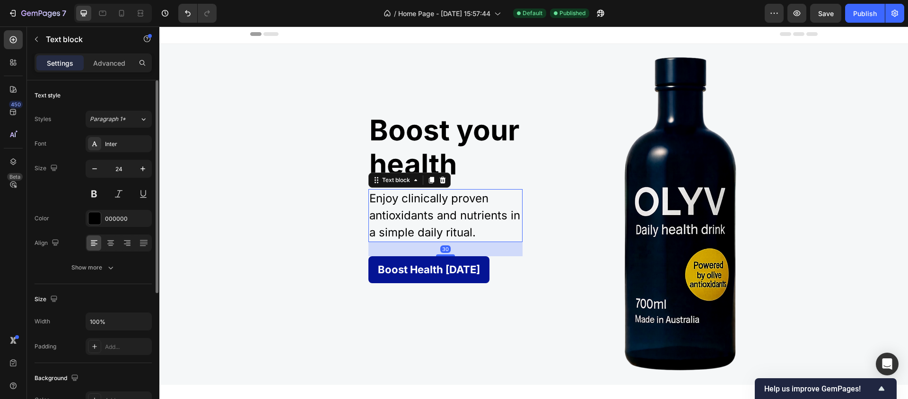
click at [377, 232] on p "Enjoy clinically proven antioxidants and nutrients in a simple daily ritual." at bounding box center [446, 215] width 152 height 51
click at [377, 233] on p "Enjoy clinically proven antioxidants and nutrients in a simple daily ritual." at bounding box center [446, 215] width 152 height 51
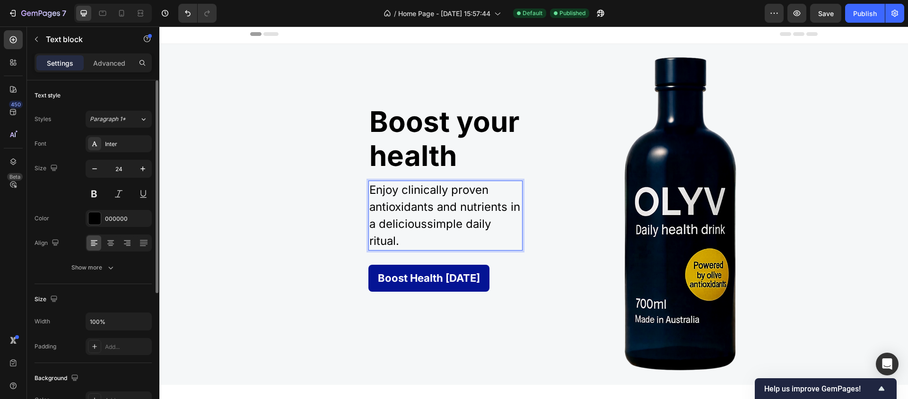
scroll to position [0, 0]
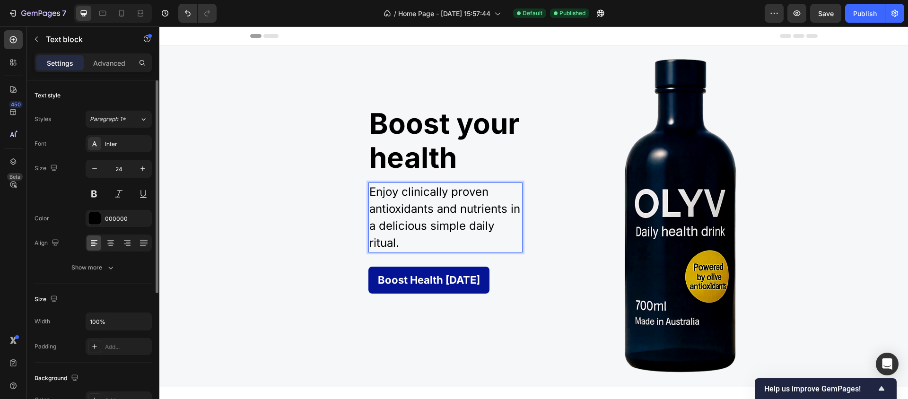
click at [401, 224] on p "Enjoy clinically proven antioxidants and nutrients in a delicious simple daily …" at bounding box center [446, 218] width 152 height 68
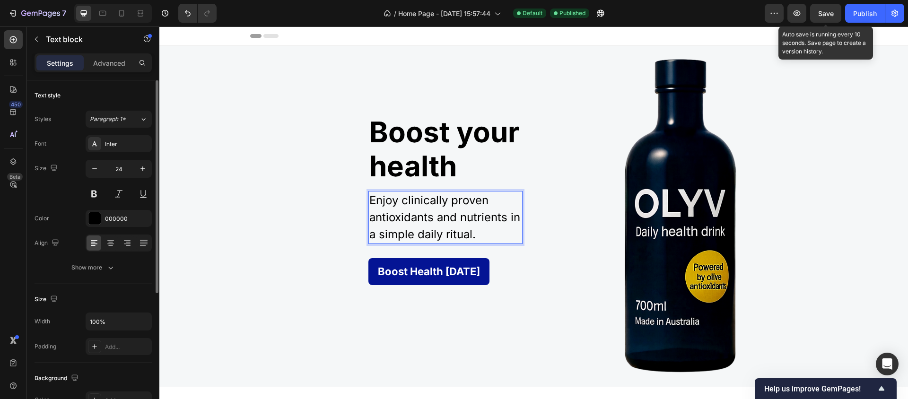
click at [822, 18] on div "Save" at bounding box center [827, 14] width 16 height 10
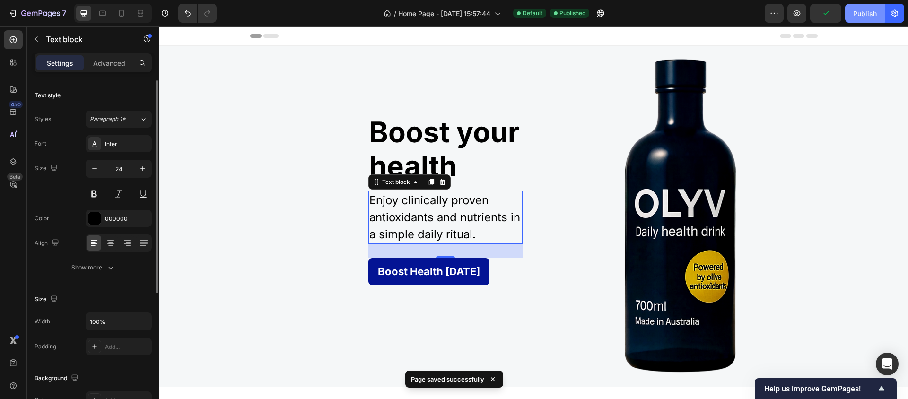
click at [864, 14] on div "Publish" at bounding box center [866, 14] width 24 height 10
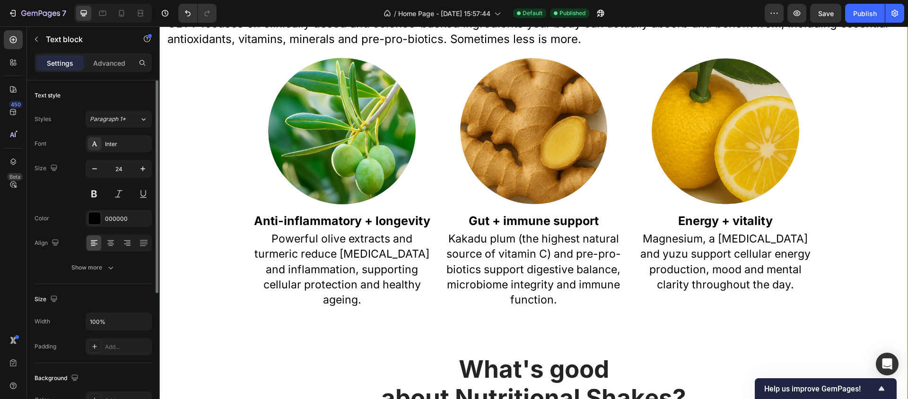
scroll to position [787, 0]
